Goal: Transaction & Acquisition: Purchase product/service

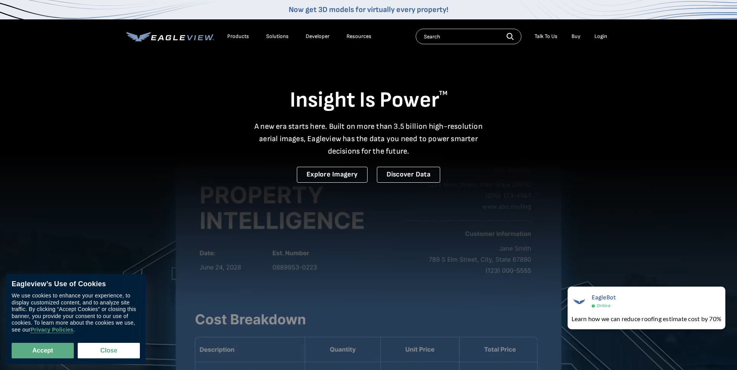
click at [599, 36] on div "Login" at bounding box center [600, 36] width 13 height 7
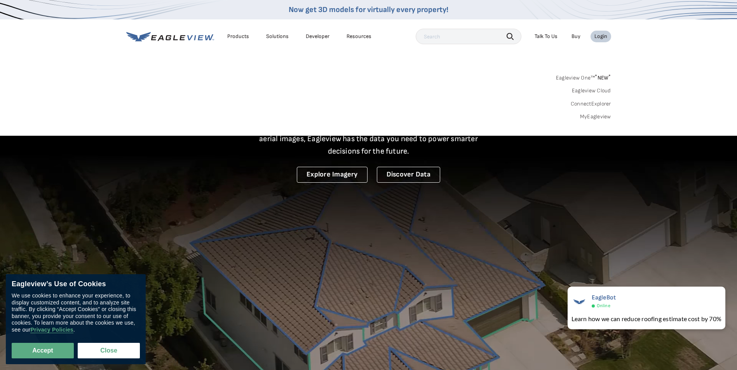
click at [594, 117] on link "MyEagleview" at bounding box center [595, 116] width 31 height 7
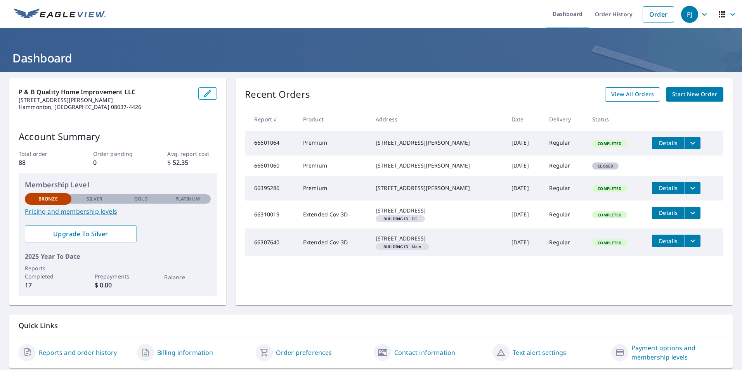
click at [627, 96] on span "View All Orders" at bounding box center [632, 95] width 43 height 10
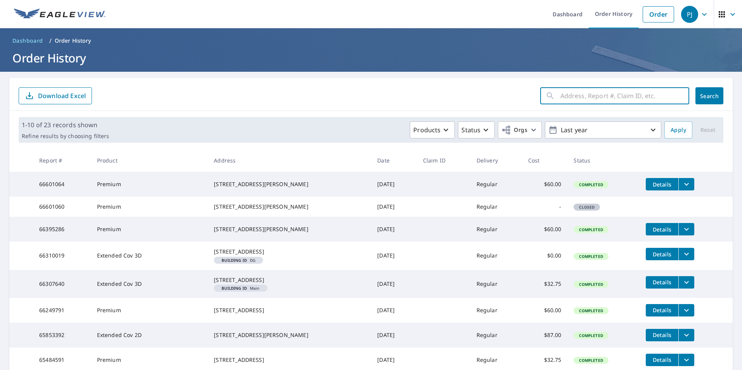
click at [597, 96] on input "text" at bounding box center [625, 96] width 129 height 22
type input "[STREET_ADDRESS]"
click button "Search" at bounding box center [710, 95] width 28 height 17
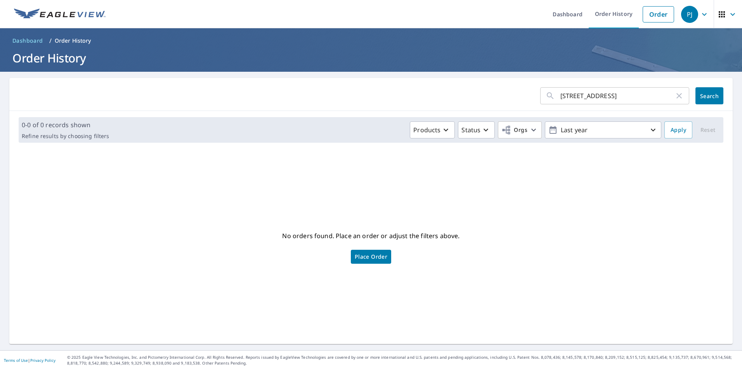
click at [372, 259] on span "Place Order" at bounding box center [371, 257] width 33 height 4
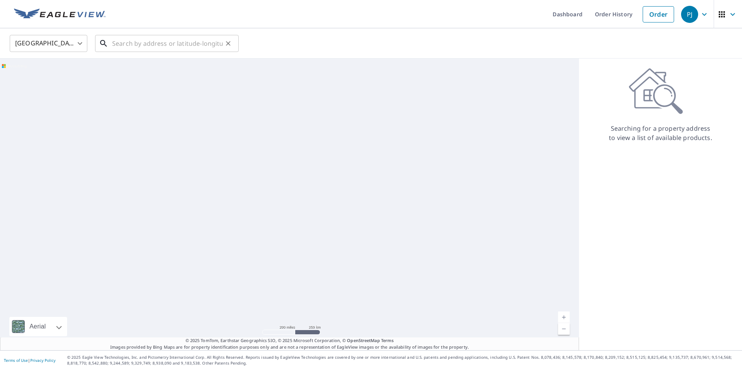
click at [135, 43] on input "text" at bounding box center [167, 44] width 111 height 22
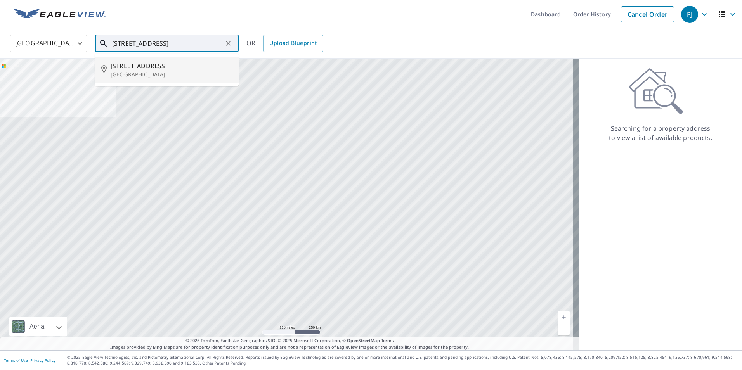
click at [146, 64] on span "[STREET_ADDRESS]" at bounding box center [172, 65] width 122 height 9
type input "[STREET_ADDRESS]"
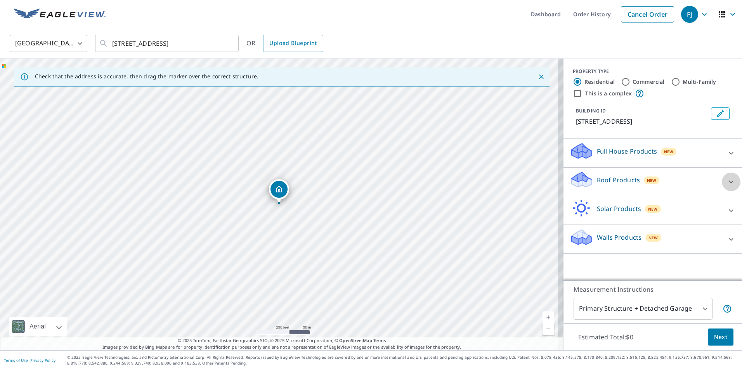
click at [729, 186] on icon at bounding box center [731, 181] width 9 height 9
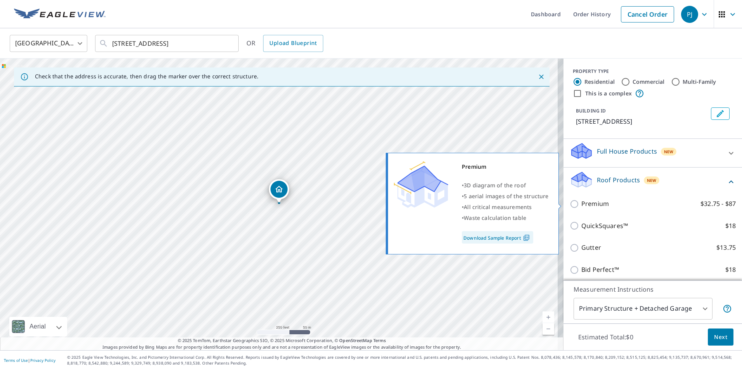
click at [588, 204] on p "Premium" at bounding box center [596, 204] width 28 height 10
click at [582, 204] on input "Premium $32.75 - $87" at bounding box center [576, 204] width 12 height 9
checkbox input "true"
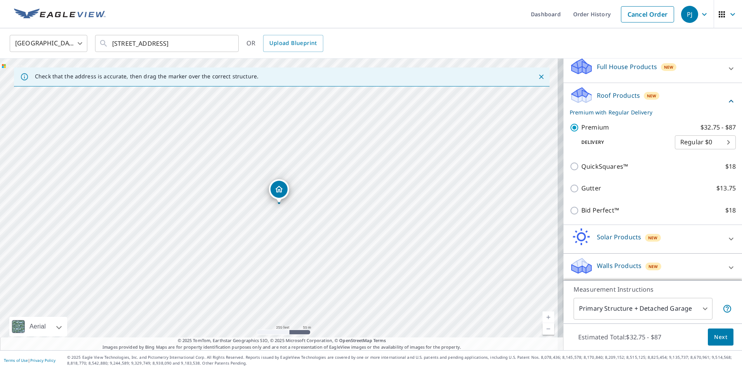
scroll to position [87, 0]
click at [696, 314] on body "PJ PJ Dashboard Order History Cancel Order PJ [GEOGRAPHIC_DATA] [GEOGRAPHIC_DAT…" at bounding box center [371, 185] width 742 height 370
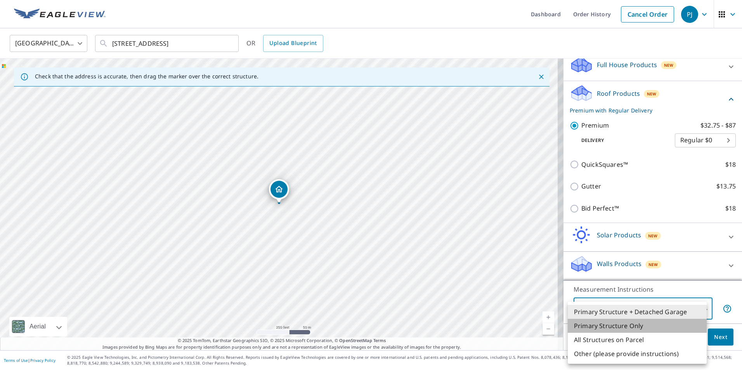
click at [664, 330] on li "Primary Structure Only" at bounding box center [637, 326] width 139 height 14
type input "2"
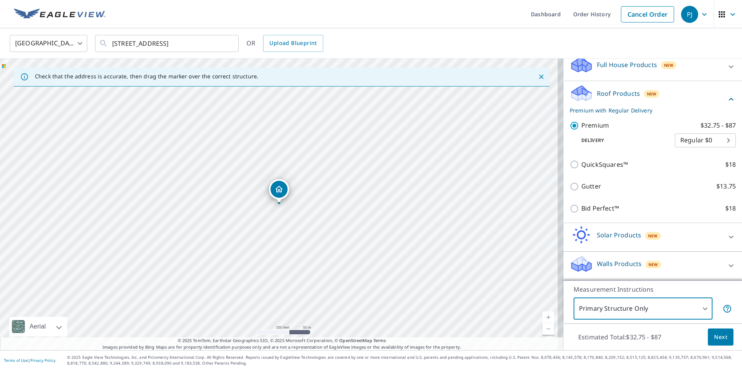
click at [714, 334] on span "Next" at bounding box center [720, 338] width 13 height 10
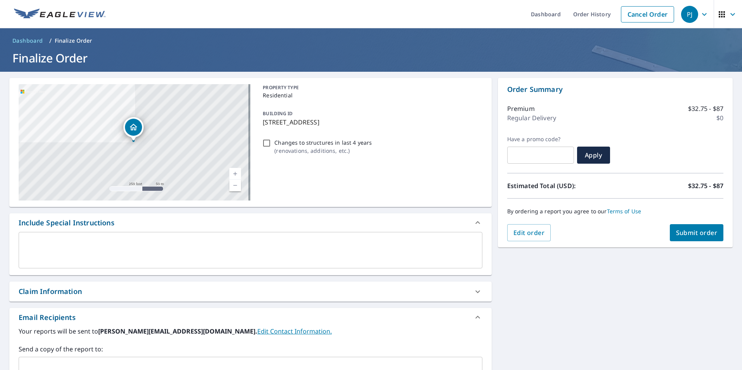
click at [689, 235] on span "Submit order" at bounding box center [697, 233] width 42 height 9
